Goal: Transaction & Acquisition: Purchase product/service

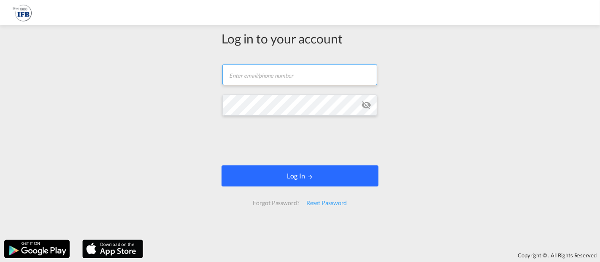
type input "[EMAIL_ADDRESS][DOMAIN_NAME]"
click at [303, 179] on button "Log In" at bounding box center [300, 175] width 157 height 21
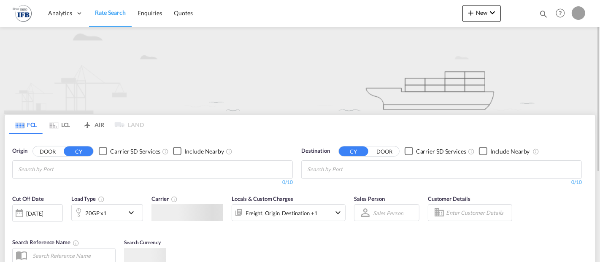
click at [241, 134] on md-tabs-canvas "FCL LCL AIR LAND FCL LCL AIR LAND" at bounding box center [300, 124] width 591 height 19
click at [68, 171] on input "Chips input." at bounding box center [58, 170] width 80 height 14
paste input "[GEOGRAPHIC_DATA] [GEOGRAPHIC_DATA] | Sea Ports"
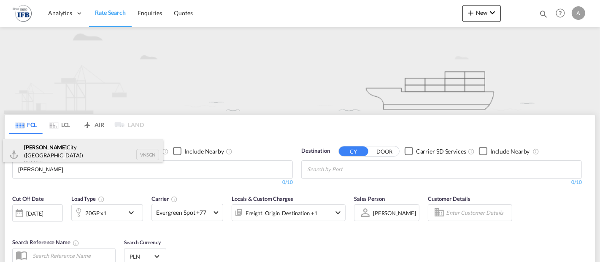
type input "[PERSON_NAME]"
click at [92, 154] on div "Ho Chi Minh City ([GEOGRAPHIC_DATA]) Viet Nam VNSGN" at bounding box center [83, 154] width 160 height 30
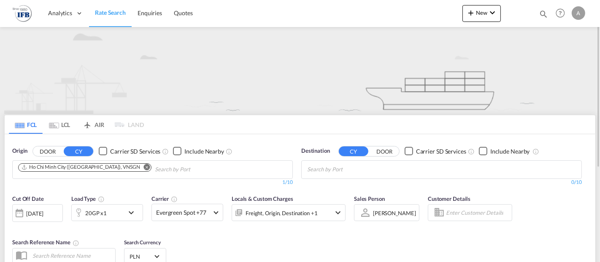
click at [144, 165] on md-icon "Remove" at bounding box center [147, 167] width 6 height 6
click at [103, 167] on body "Analytics Reports Rate Search Enquiries Quotes Analytics Reports" at bounding box center [300, 131] width 600 height 262
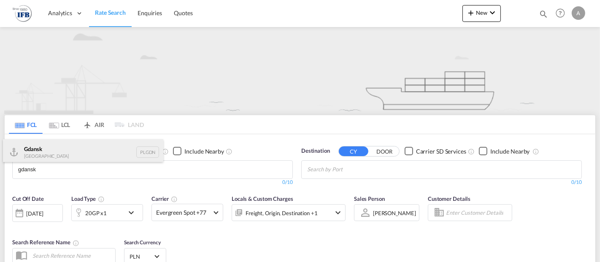
type input "gdansk"
click at [56, 149] on div "Gdansk [GEOGRAPHIC_DATA] PLGDN" at bounding box center [83, 151] width 160 height 25
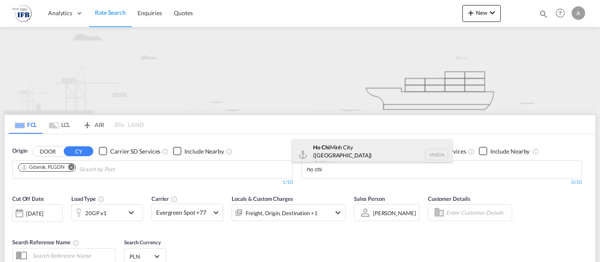
type input "ho chi"
click at [356, 153] on div "[GEOGRAPHIC_DATA] ([GEOGRAPHIC_DATA]) [GEOGRAPHIC_DATA] VNSGN" at bounding box center [372, 154] width 160 height 30
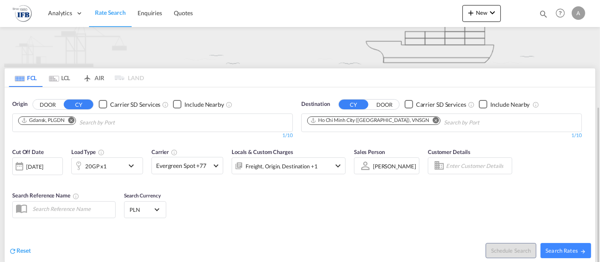
scroll to position [94, 0]
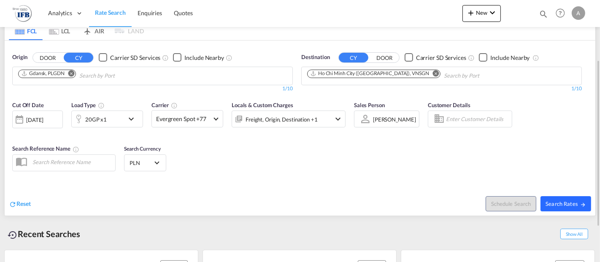
click at [563, 205] on span "Search Rates" at bounding box center [566, 203] width 41 height 7
type input "PLGDN to VNSGN / [DATE]"
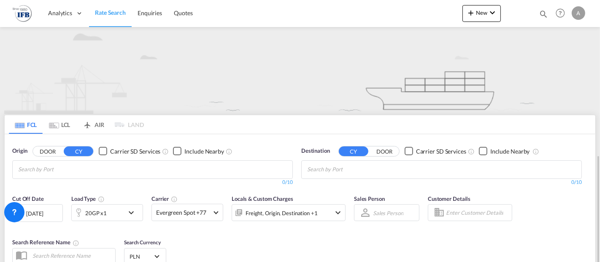
scroll to position [94, 0]
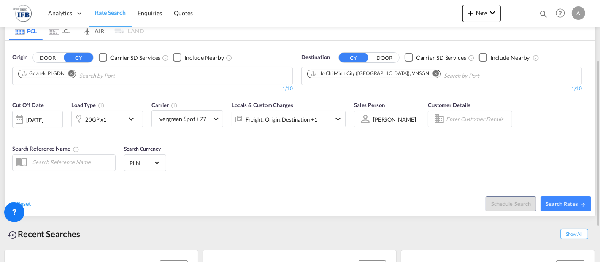
click at [134, 117] on md-icon "icon-chevron-down" at bounding box center [133, 119] width 14 height 10
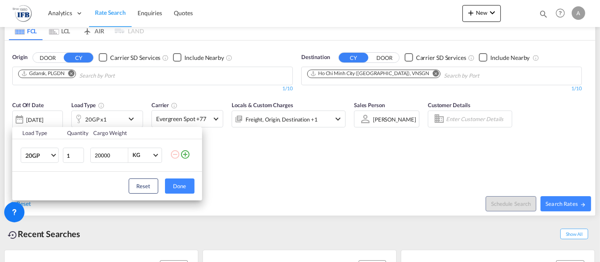
drag, startPoint x: 114, startPoint y: 154, endPoint x: 87, endPoint y: 154, distance: 27.9
click at [87, 154] on tr "20GP 20GP 40GP 40HC 45HC 20RE 40RE 40HR 20OT 40OT 20FR 40FR 40NR 20NR 45S 20TK …" at bounding box center [107, 155] width 190 height 32
type input "18000"
click at [179, 181] on button "Done" at bounding box center [180, 186] width 30 height 15
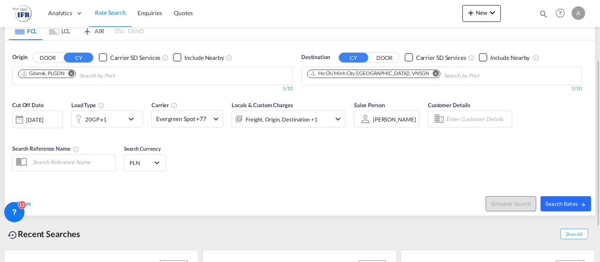
click at [559, 203] on span "Search Rates" at bounding box center [566, 203] width 41 height 7
type input "PLGDN to VNSGN / [DATE]"
